Goal: Book appointment/travel/reservation

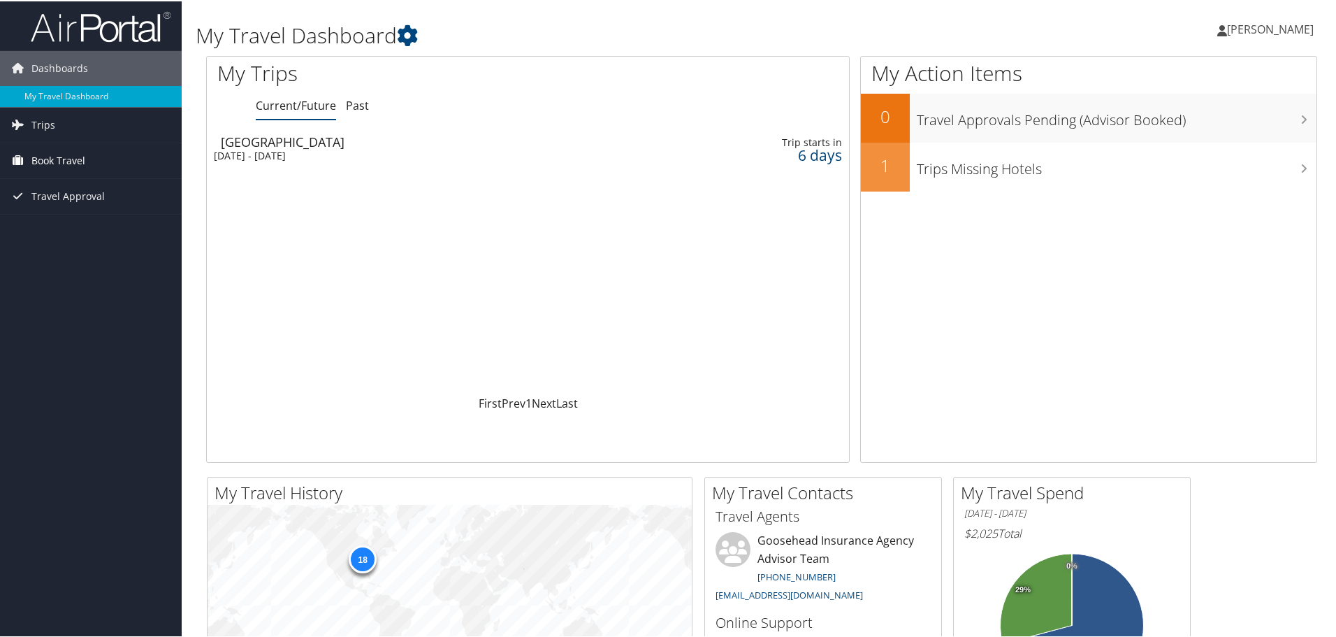
click at [66, 160] on span "Book Travel" at bounding box center [58, 159] width 54 height 35
click at [99, 231] on link "Book/Manage Online Trips" at bounding box center [91, 229] width 182 height 21
